Goal: Find specific page/section: Find specific page/section

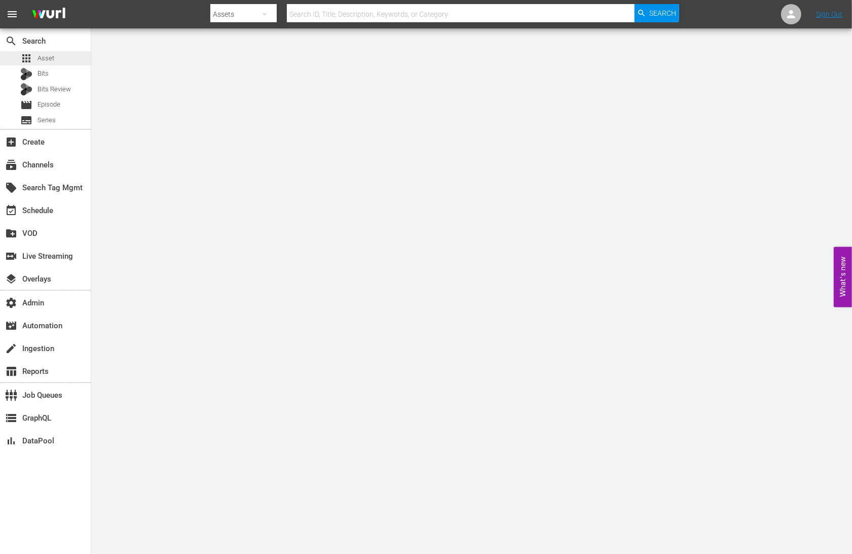
click at [63, 54] on div "apps Asset" at bounding box center [45, 58] width 91 height 14
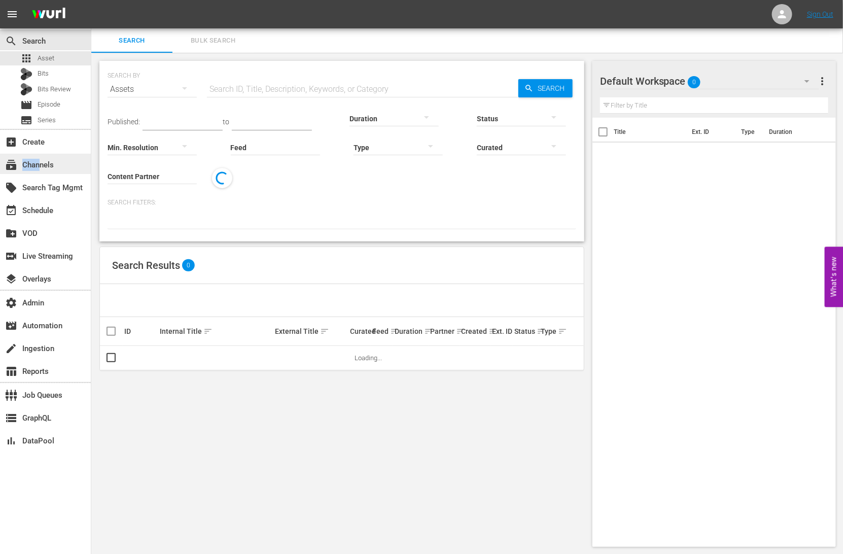
click at [40, 168] on div "subscriptions Channels" at bounding box center [28, 163] width 57 height 9
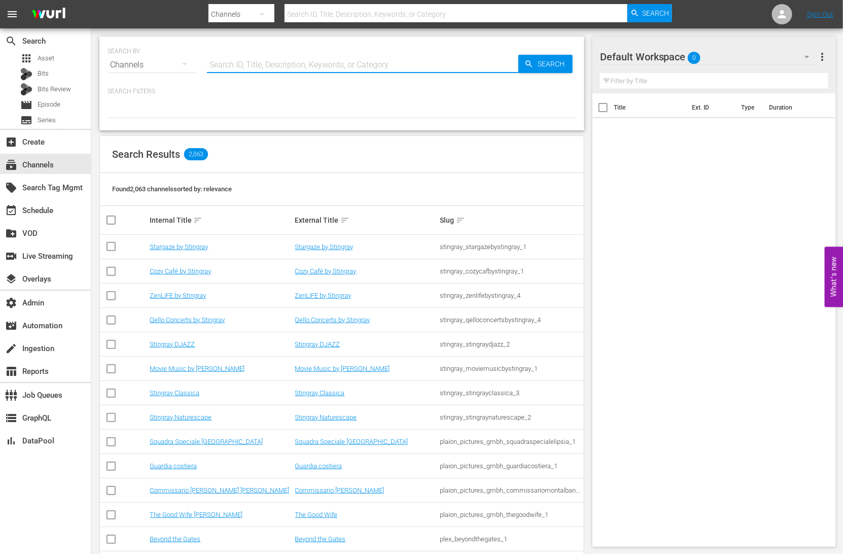
click at [235, 64] on input "text" at bounding box center [362, 65] width 311 height 24
type input "Tinyhouse"
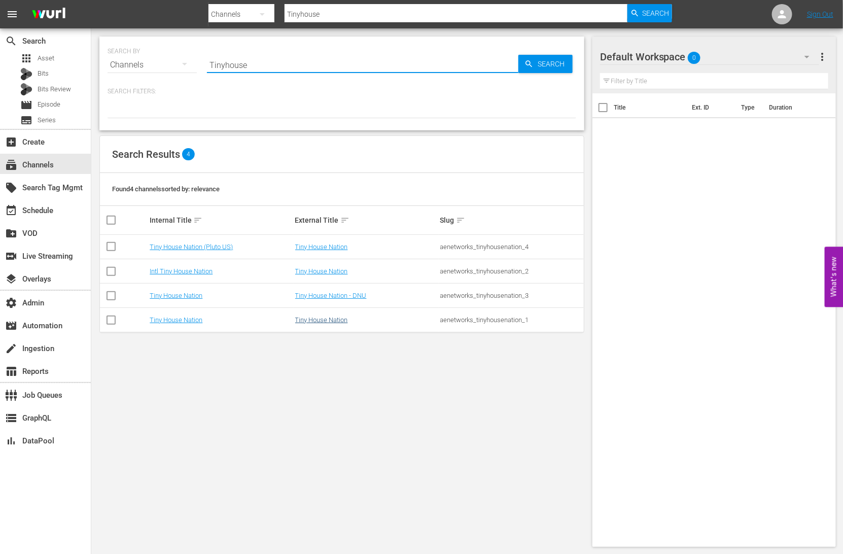
type input "Tinyhouse"
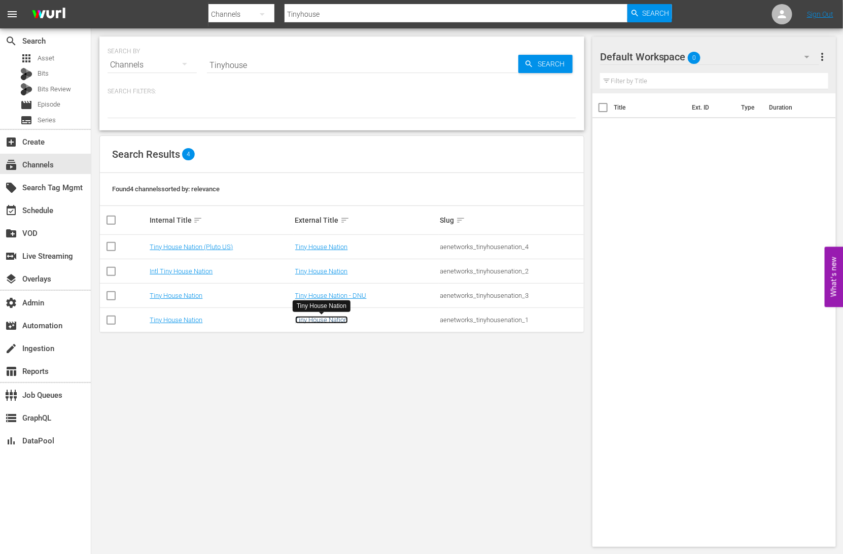
click at [338, 320] on link "Tiny House Nation" at bounding box center [321, 320] width 53 height 8
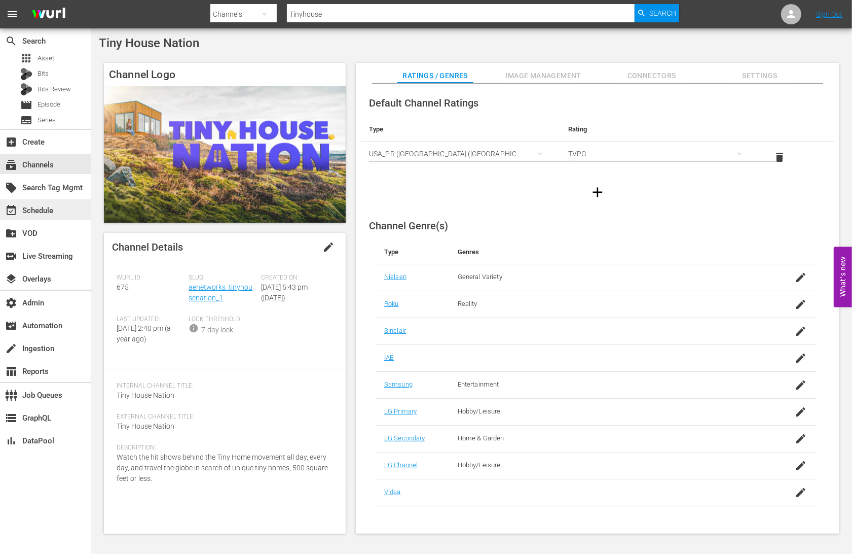
click at [58, 210] on div "event_available Schedule" at bounding box center [45, 209] width 91 height 20
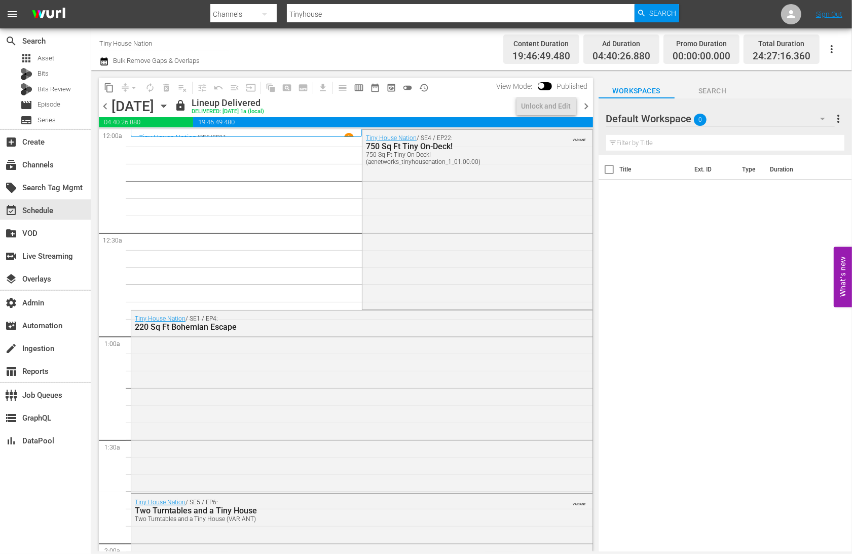
click at [105, 106] on span "chevron_left" at bounding box center [105, 106] width 13 height 13
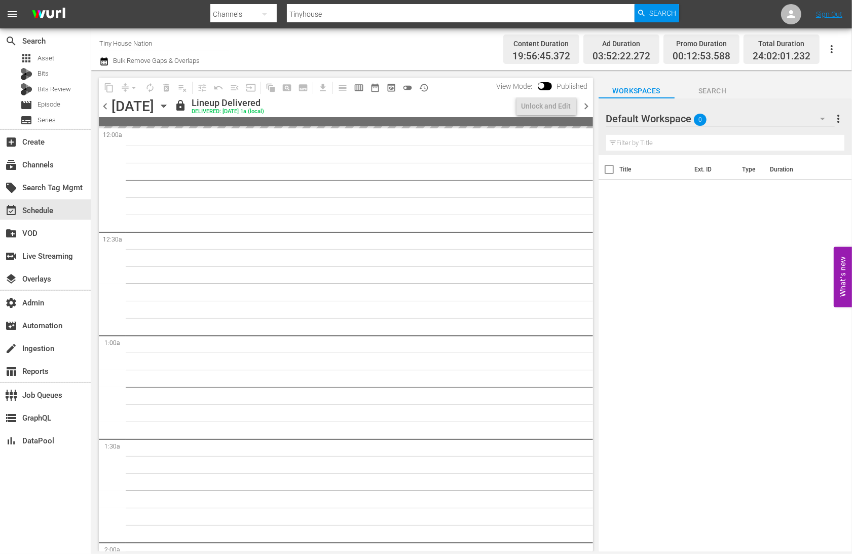
click at [105, 105] on span "chevron_left" at bounding box center [105, 106] width 13 height 13
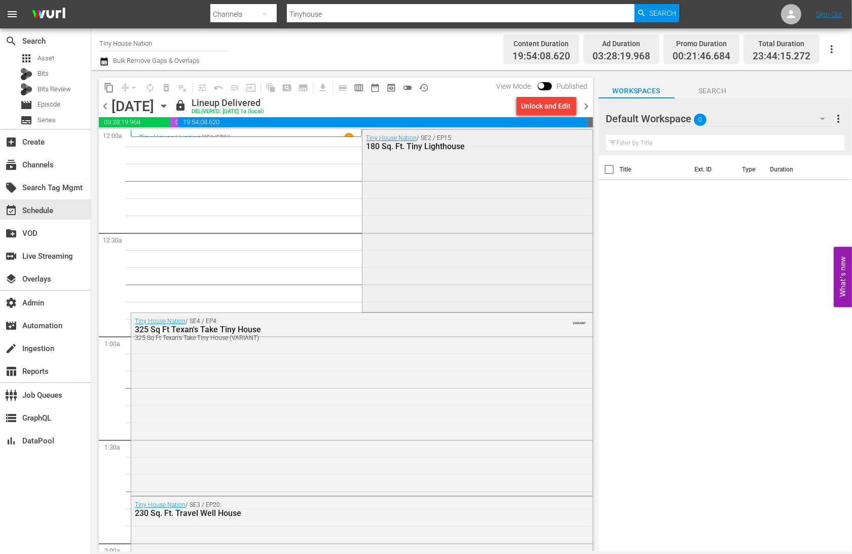
click at [459, 216] on div "Tiny House Nation / SE2 / EP15: 180 Sq. Ft. Tiny Lighthouse" at bounding box center [478, 220] width 230 height 181
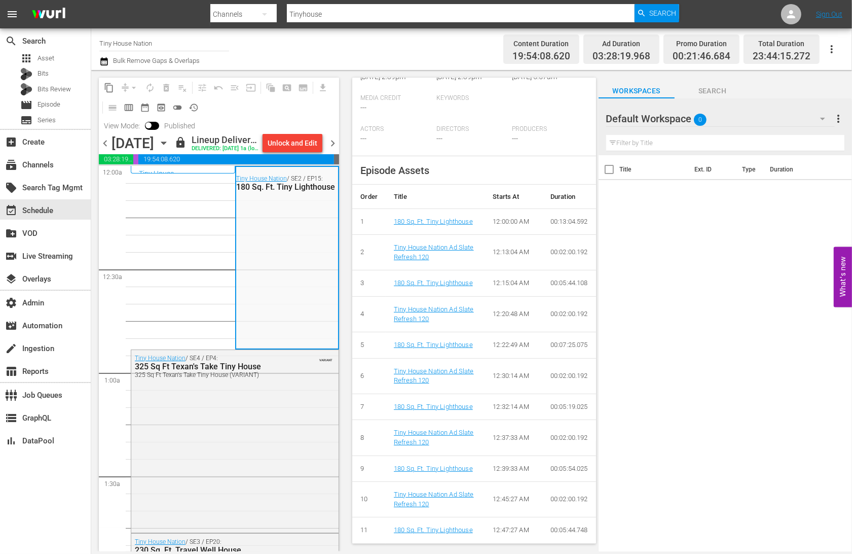
scroll to position [339, 0]
click at [239, 399] on div "Tiny House Nation / SE4 / EP4: 325 Sq Ft Texan's Take Tiny House 325 Sq Ft Texa…" at bounding box center [234, 440] width 207 height 181
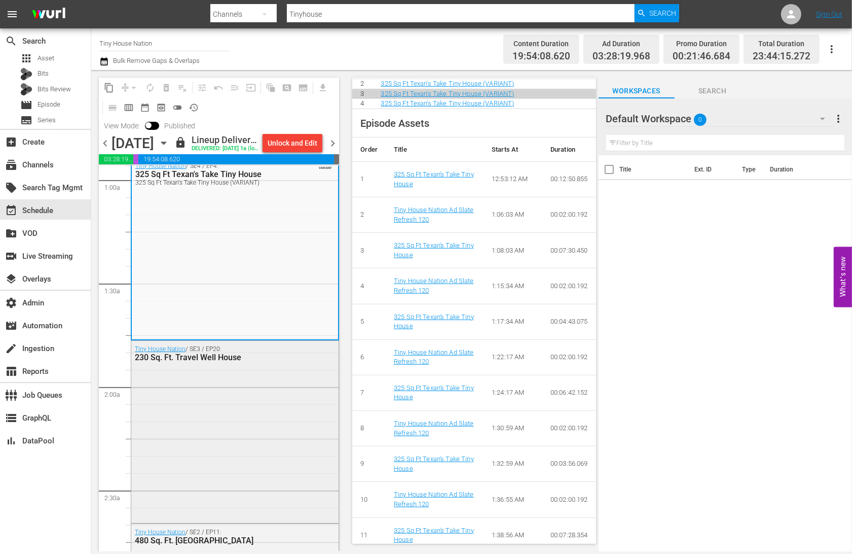
scroll to position [201, 0]
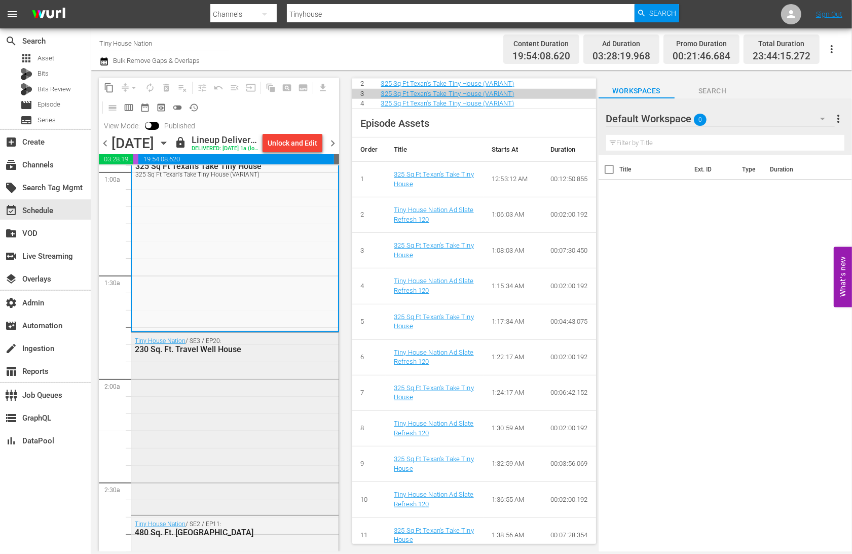
click at [220, 406] on div "Tiny House Nation / SE3 / EP20: 230 Sq. Ft. Travel Well House" at bounding box center [234, 423] width 207 height 180
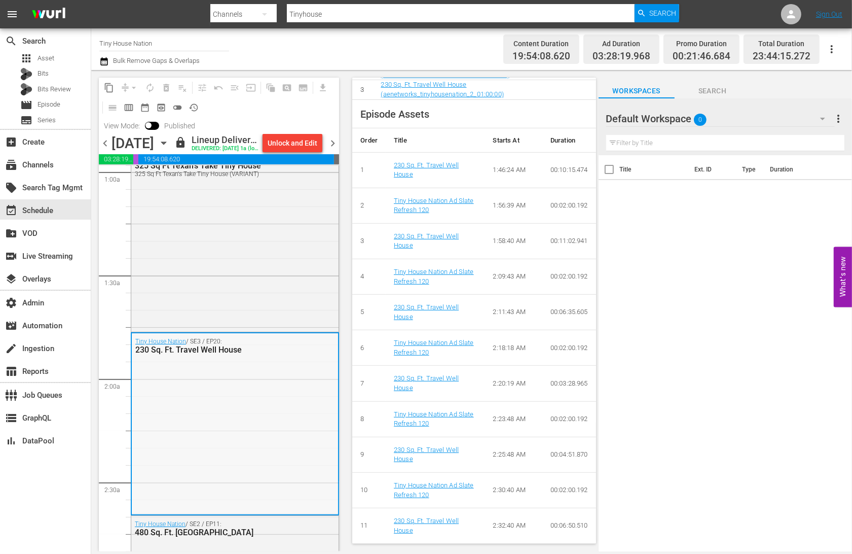
scroll to position [445, 0]
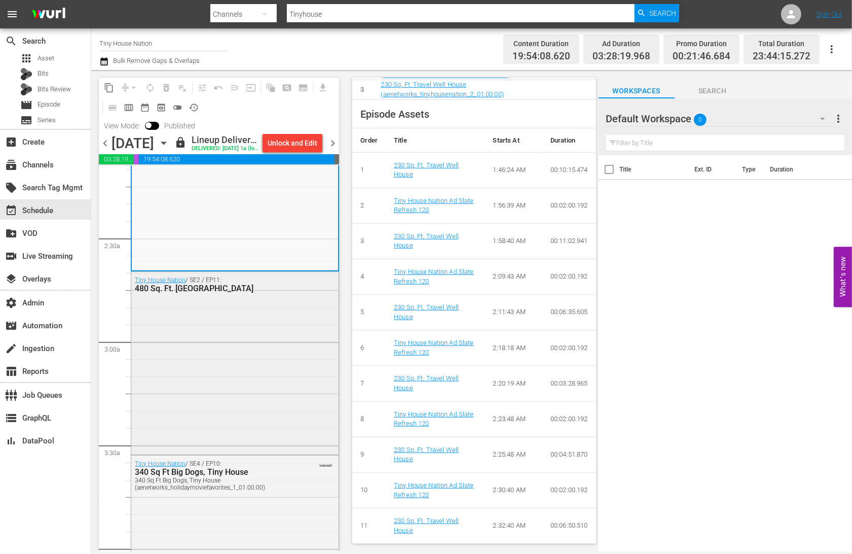
click at [278, 393] on div "Tiny House Nation / SE2 / EP11: 480 Sq. Ft. [GEOGRAPHIC_DATA]" at bounding box center [234, 362] width 207 height 181
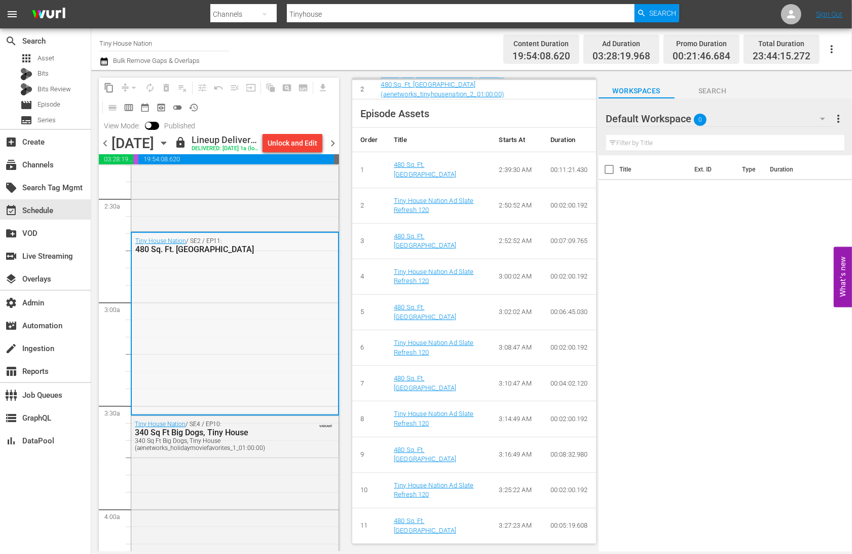
scroll to position [523, 0]
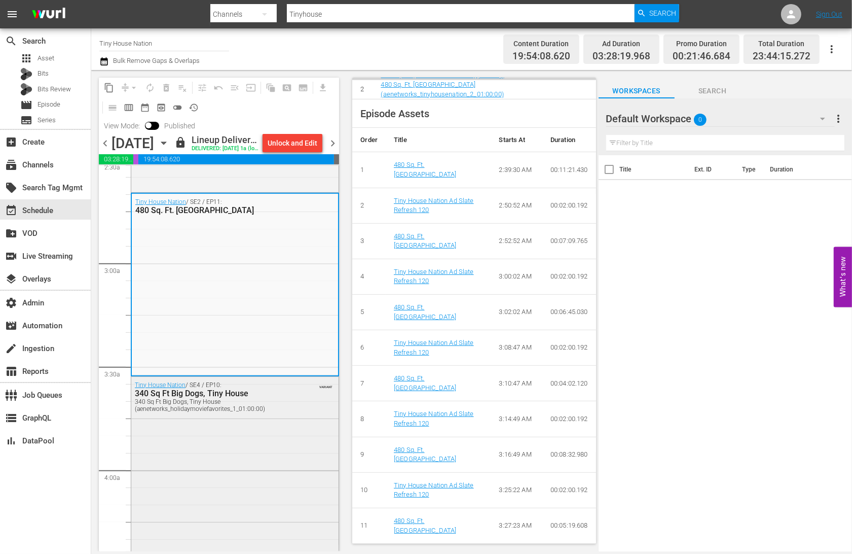
click at [256, 412] on div "340 Sq Ft Big Dogs, Tiny House (aenetworks_holidaymoviefavorites_1_01:00:00)" at bounding box center [211, 405] width 152 height 14
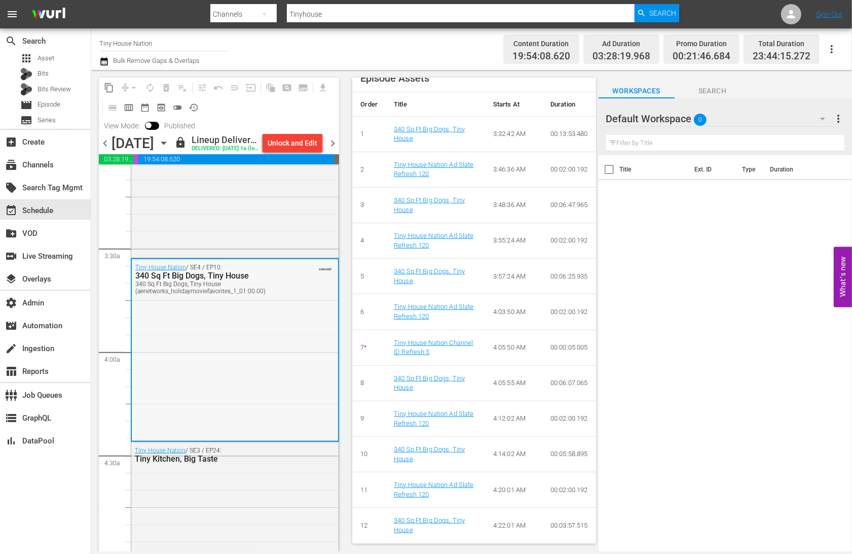
scroll to position [710, 0]
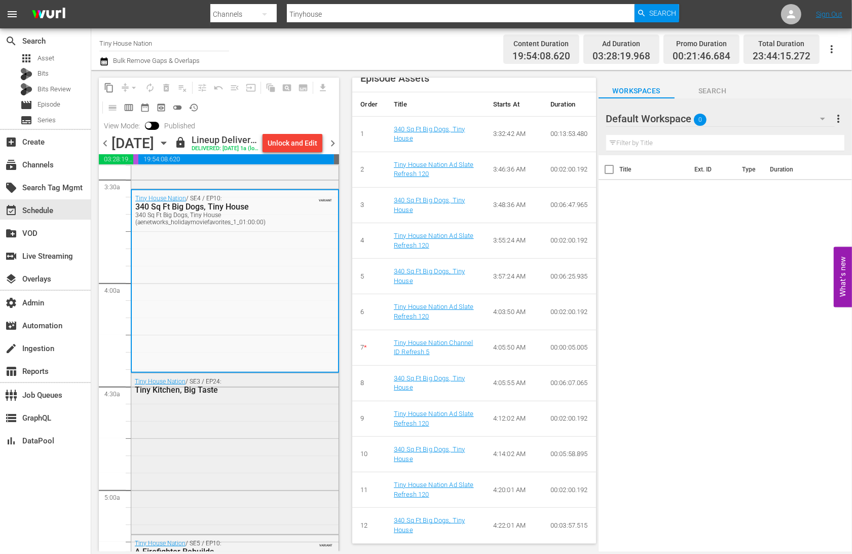
click at [283, 398] on div "Tiny House Nation / SE3 / EP24: Tiny Kitchen, Big Taste" at bounding box center [234, 385] width 207 height 25
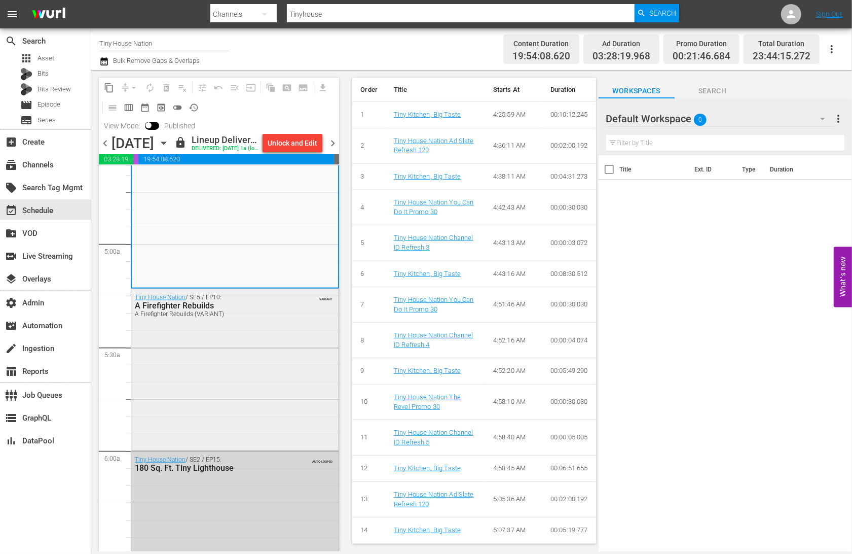
scroll to position [948, 0]
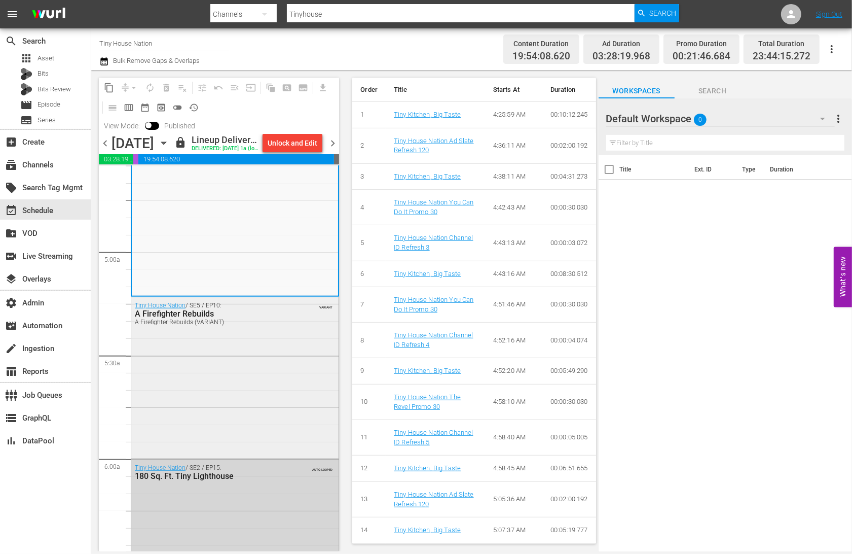
click at [272, 361] on div "Tiny House Nation / SE5 / EP10: A Firefighter Rebuilds A Firefighter Rebuilds (…" at bounding box center [234, 376] width 207 height 159
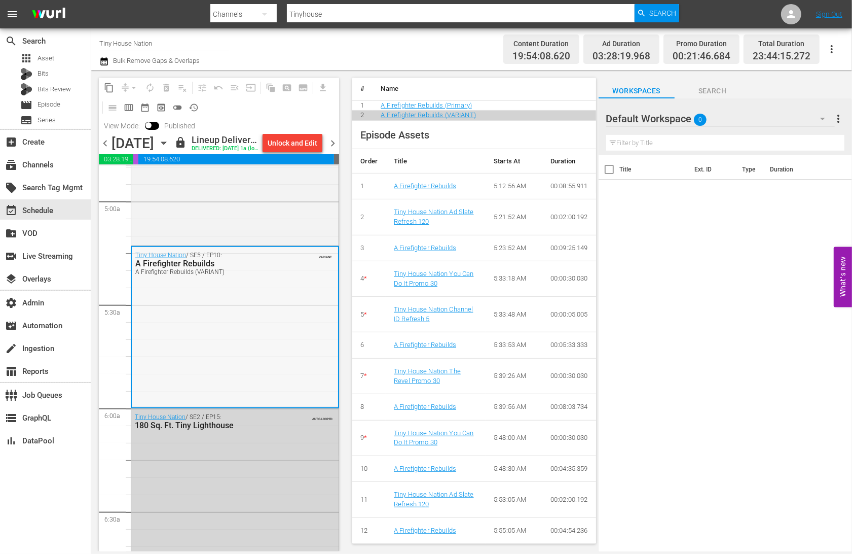
scroll to position [1007, 0]
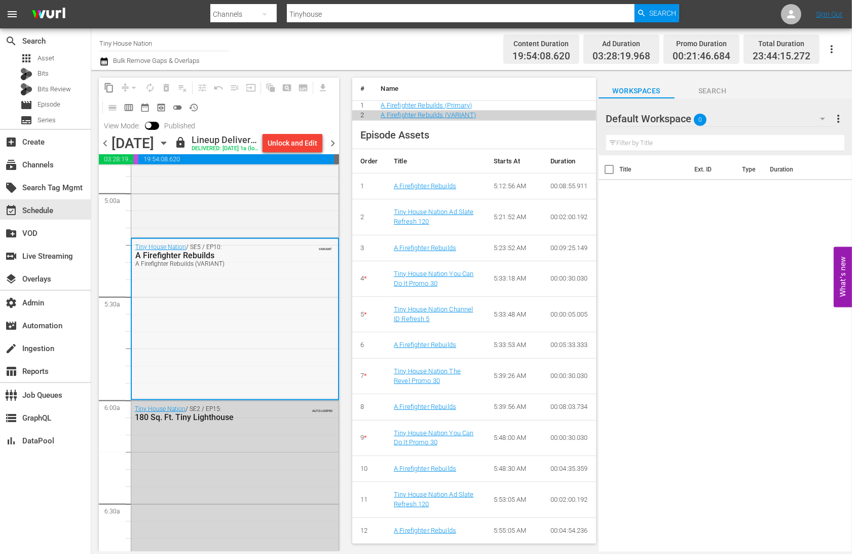
click at [246, 398] on div "Tiny House Nation / SE5 / EP10: A Firefighter Rebuilds A Firefighter Rebuilds (…" at bounding box center [235, 318] width 206 height 159
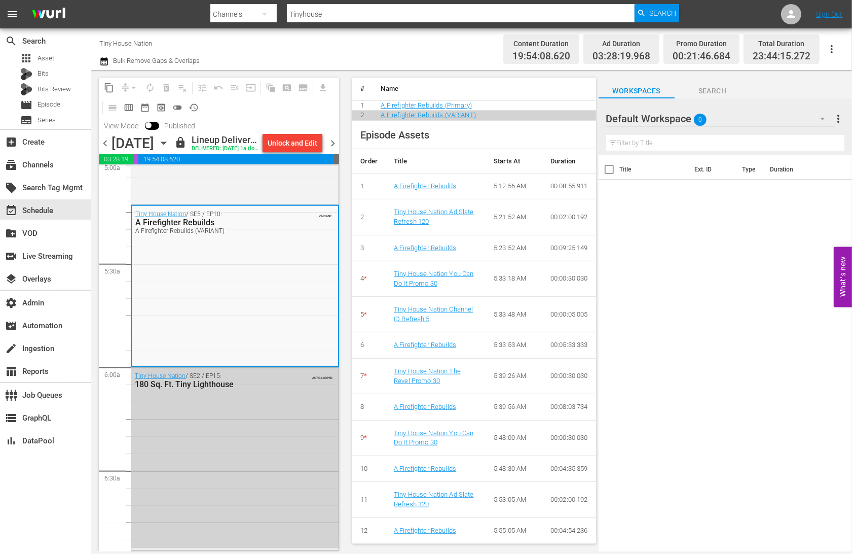
scroll to position [1162, 0]
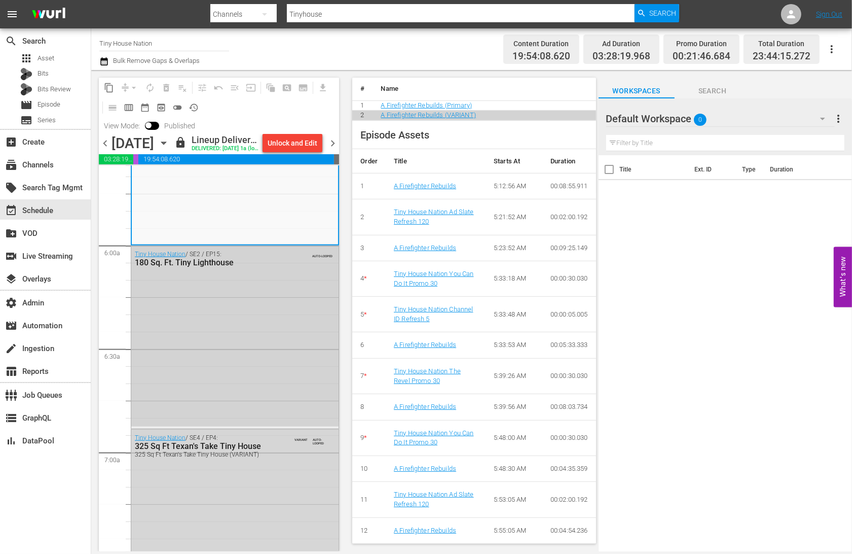
click at [252, 407] on div "Tiny House Nation / SE2 / EP15: 180 Sq. Ft. Tiny Lighthouse AUTO-LOOPED" at bounding box center [234, 336] width 207 height 181
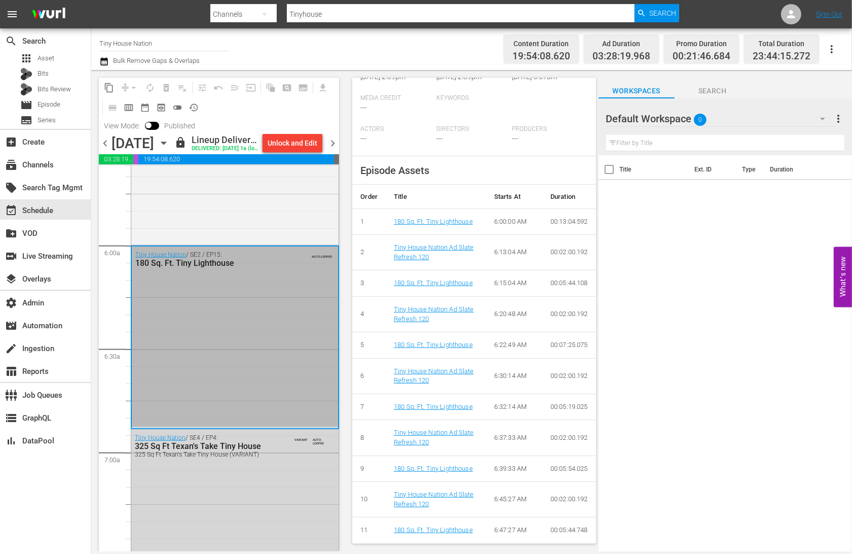
scroll to position [339, 0]
click at [260, 495] on div "Tiny House Nation / SE4 / EP4: 325 Sq Ft Texan's Take Tiny House 325 Sq Ft Texa…" at bounding box center [234, 520] width 207 height 181
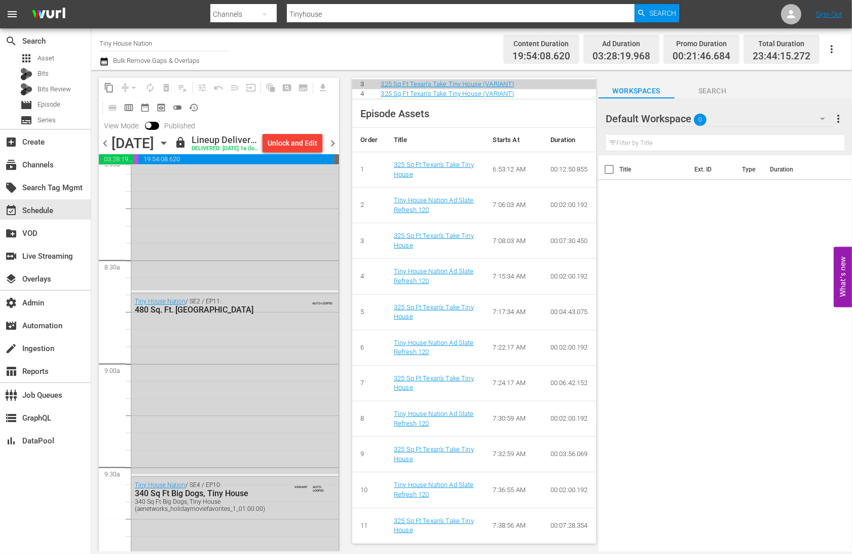
scroll to position [1442, 0]
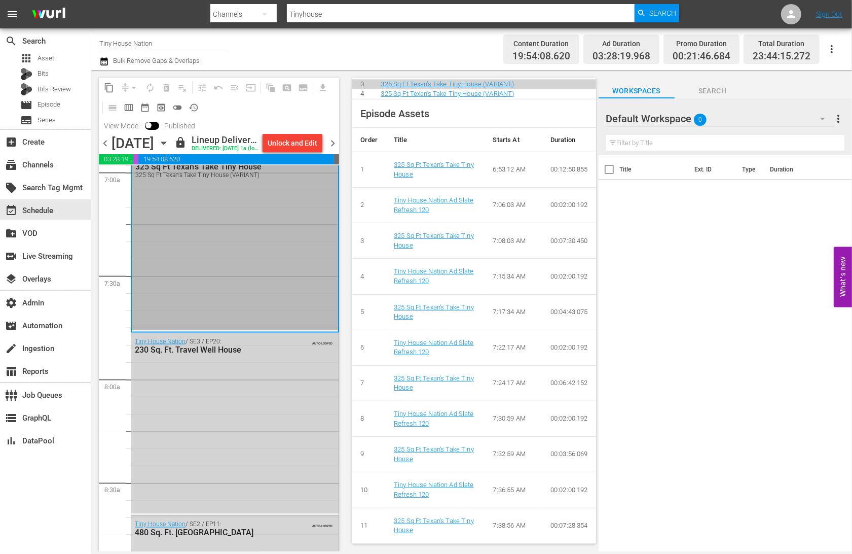
click at [255, 387] on div "Tiny House Nation / SE3 / EP20: 230 Sq. Ft. Travel Well House AUTO-LOOPED" at bounding box center [234, 423] width 207 height 180
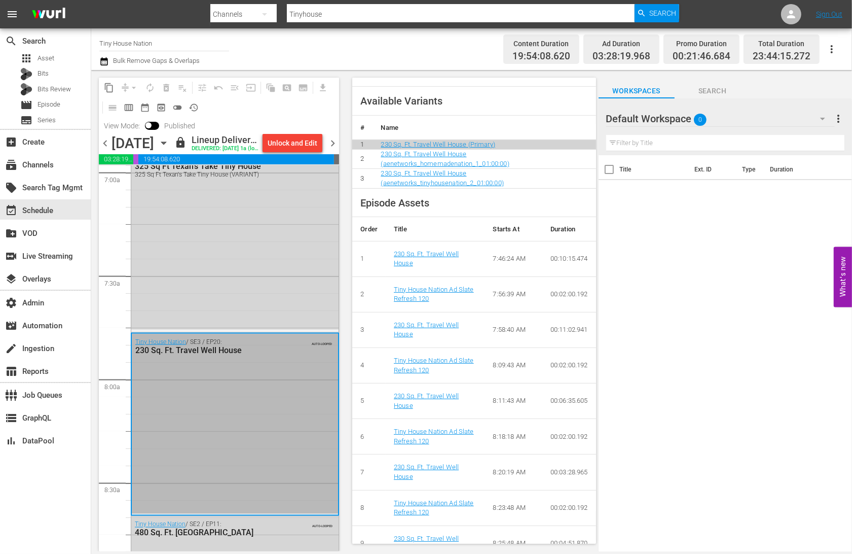
scroll to position [441, 0]
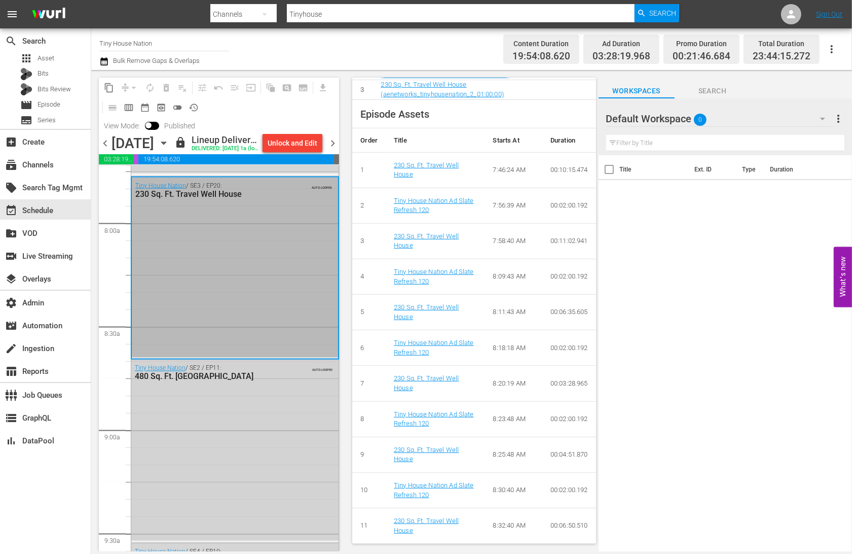
click at [267, 433] on div "Tiny House Nation / SE2 / EP11: 480 Sq. Ft. [GEOGRAPHIC_DATA] AUTO-LOOPED" at bounding box center [234, 450] width 207 height 181
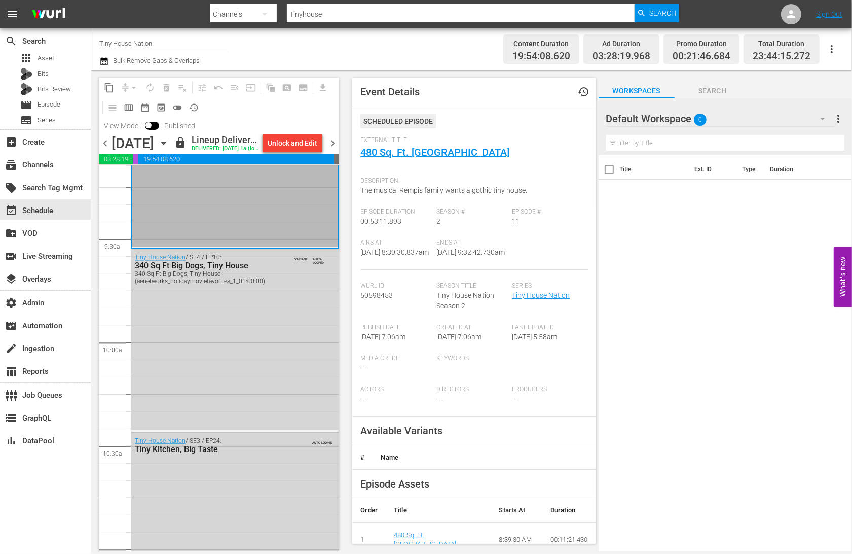
scroll to position [1964, 0]
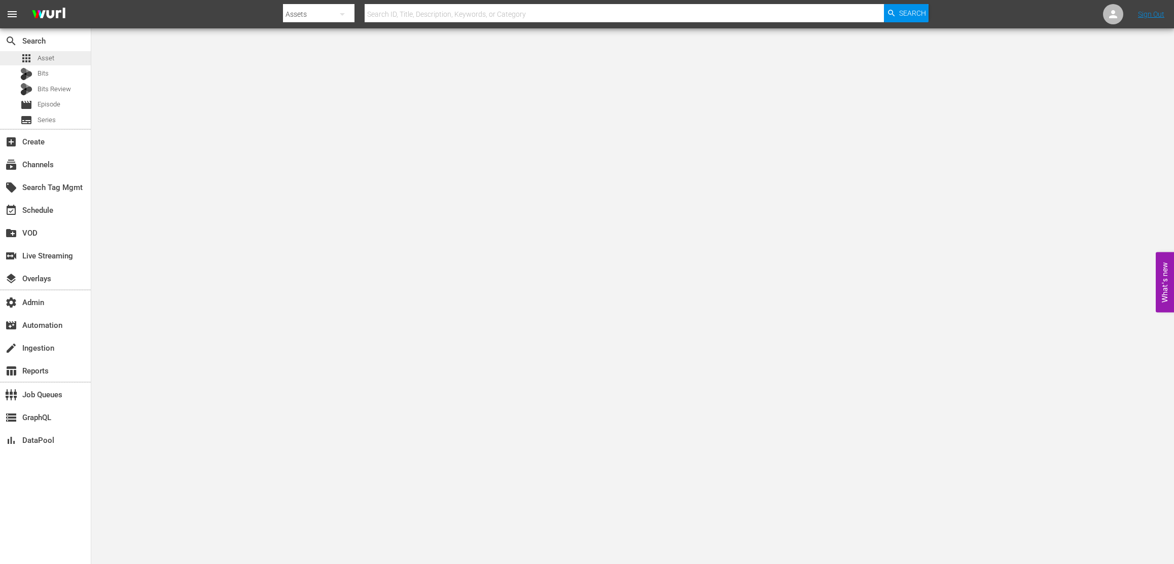
click at [43, 58] on span "Asset" at bounding box center [46, 58] width 17 height 10
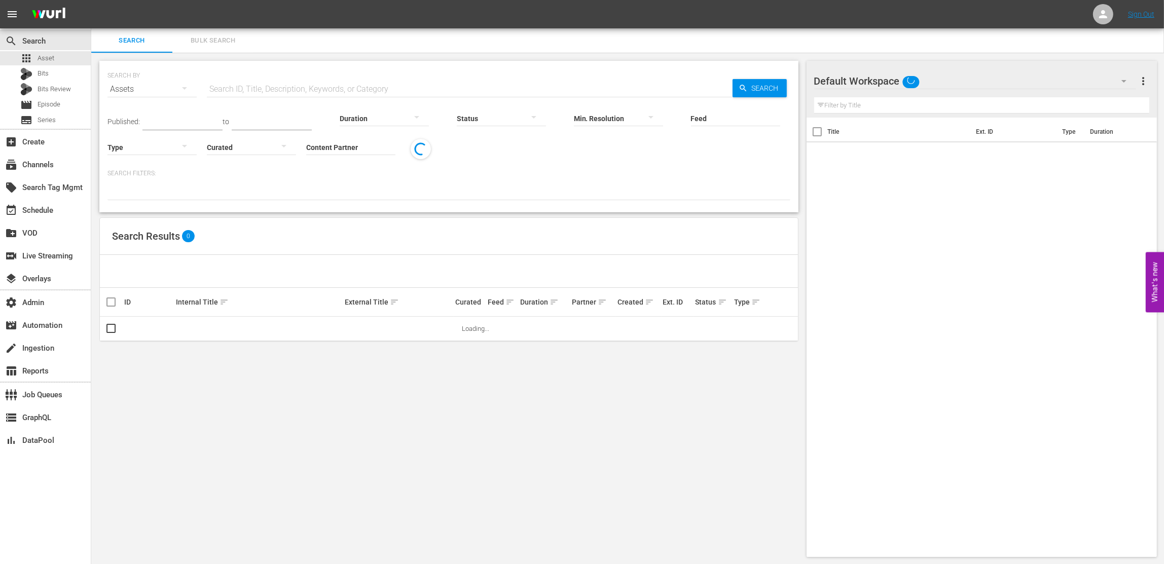
click at [255, 87] on input "text" at bounding box center [470, 89] width 526 height 24
paste input "talkSPORT"
type input "talkSPORT"
click at [746, 84] on icon "button" at bounding box center [743, 88] width 9 height 9
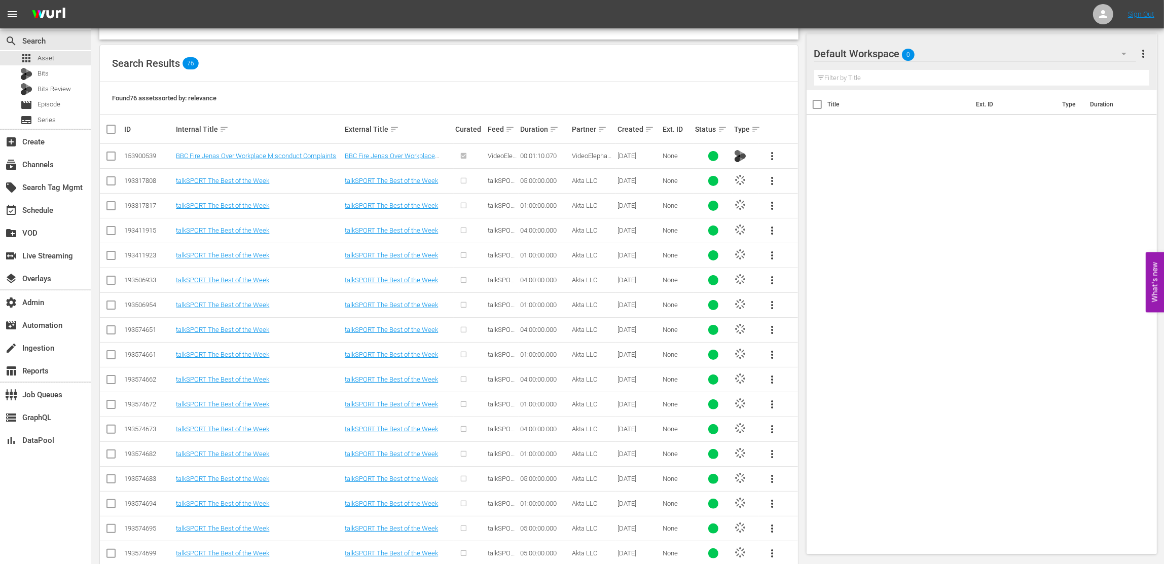
scroll to position [63, 0]
